Goal: Find specific page/section: Find specific page/section

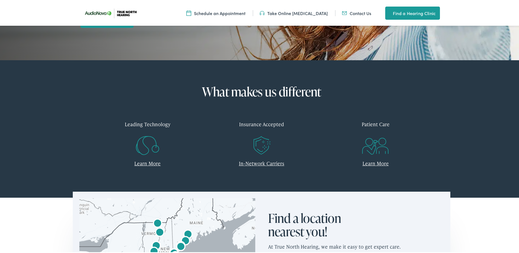
scroll to position [164, 0]
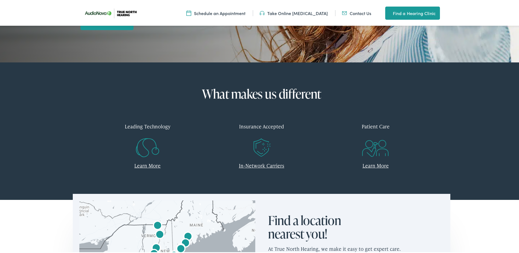
click at [390, 14] on link "Find a Hearing Clinic" at bounding box center [412, 11] width 55 height 13
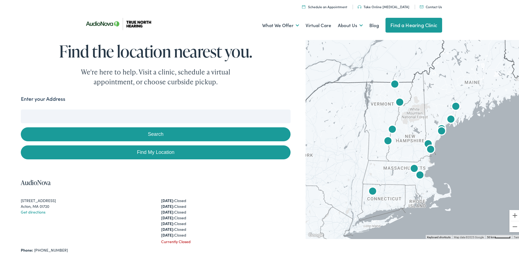
click at [207, 112] on input "Enter your Address" at bounding box center [156, 115] width 270 height 14
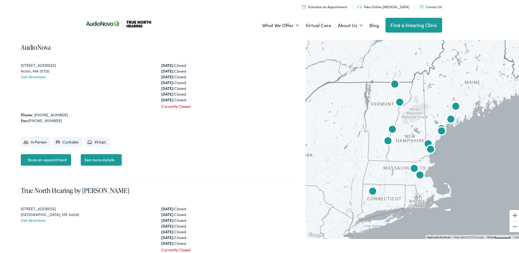
scroll to position [137, 0]
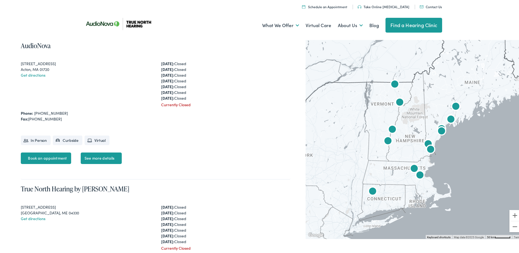
click at [449, 117] on img "AudioNova" at bounding box center [451, 118] width 13 height 13
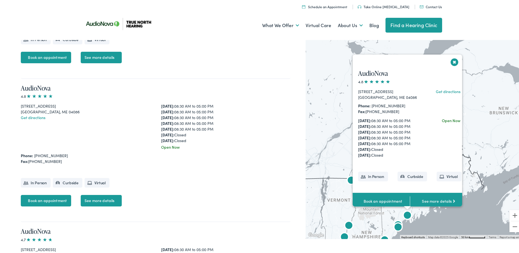
scroll to position [1557, 0]
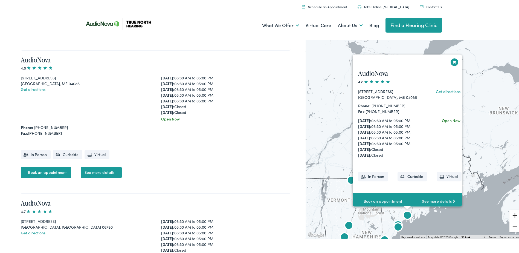
click at [512, 215] on button "Zoom in" at bounding box center [515, 214] width 11 height 11
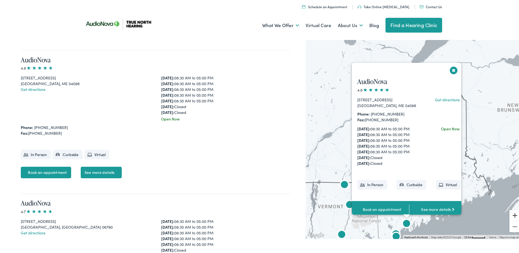
click at [512, 215] on button "Zoom in" at bounding box center [515, 214] width 11 height 11
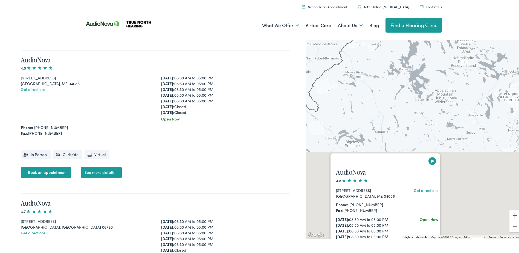
drag, startPoint x: 441, startPoint y: 213, endPoint x: 438, endPoint y: 43, distance: 170.0
click at [438, 44] on div "AudioNova 4.8 [STREET_ADDRESS] Get directions Phone: [PHONE_NUMBER] Fax: [PHONE…" at bounding box center [415, 137] width 218 height 201
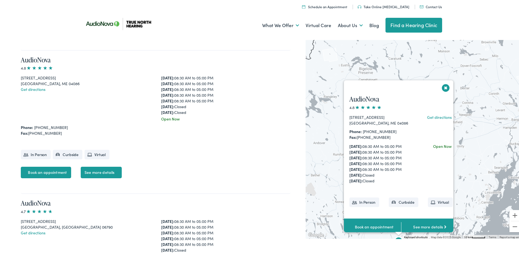
drag, startPoint x: 455, startPoint y: 142, endPoint x: 466, endPoint y: 110, distance: 33.3
click at [466, 110] on div "AudioNova 4.8 [STREET_ADDRESS] Get directions Phone: [PHONE_NUMBER] Fax: [PHONE…" at bounding box center [415, 137] width 218 height 201
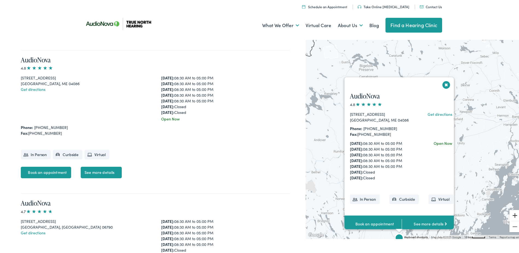
click at [510, 215] on button "Zoom in" at bounding box center [515, 214] width 11 height 11
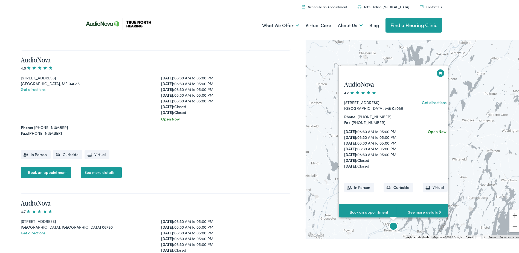
drag, startPoint x: 477, startPoint y: 202, endPoint x: 491, endPoint y: 82, distance: 120.9
click at [490, 82] on div "AudioNova 4.8 [STREET_ADDRESS] Get directions Phone: [PHONE_NUMBER] Fax: [PHONE…" at bounding box center [415, 137] width 218 height 201
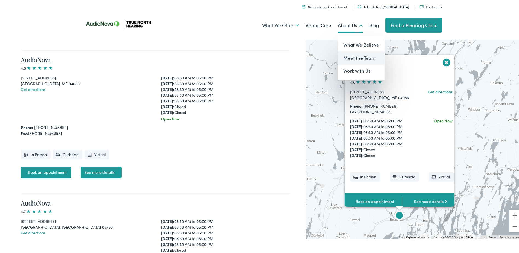
click at [352, 57] on link "Meet the Team" at bounding box center [361, 56] width 47 height 13
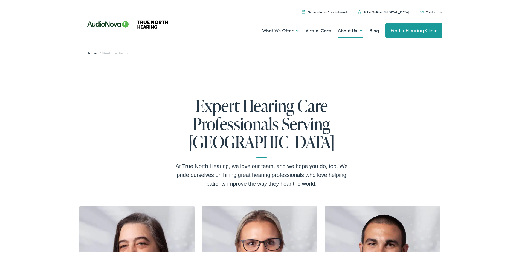
click at [97, 20] on img at bounding box center [130, 23] width 99 height 35
